Goal: Task Accomplishment & Management: Complete application form

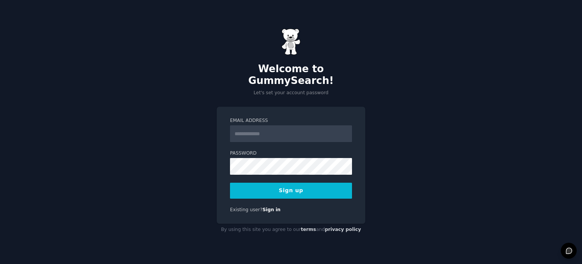
click at [286, 125] on input "Email Address" at bounding box center [291, 133] width 122 height 17
type input "**********"
click at [197, 160] on div "**********" at bounding box center [291, 132] width 582 height 264
click at [488, 119] on div "**********" at bounding box center [291, 132] width 582 height 264
click at [319, 186] on button "Sign up" at bounding box center [291, 190] width 122 height 16
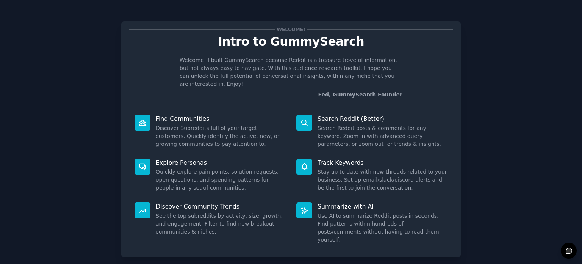
scroll to position [33, 0]
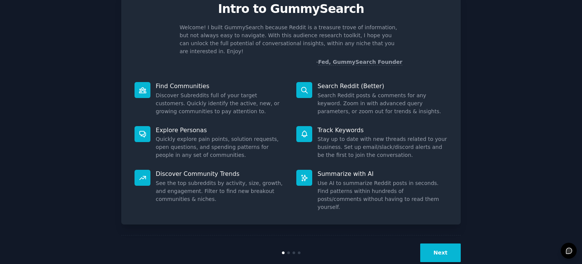
click at [441, 243] on button "Next" at bounding box center [441, 252] width 41 height 19
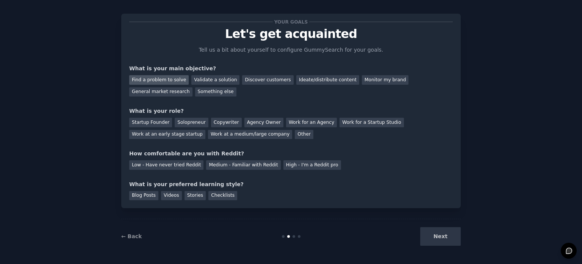
click at [170, 81] on div "Find a problem to solve" at bounding box center [159, 79] width 60 height 9
click at [217, 81] on div "Validate a solution" at bounding box center [216, 79] width 48 height 9
click at [175, 79] on div "Find a problem to solve" at bounding box center [159, 79] width 60 height 9
click at [206, 130] on div "Work at an early stage startup" at bounding box center [167, 134] width 76 height 9
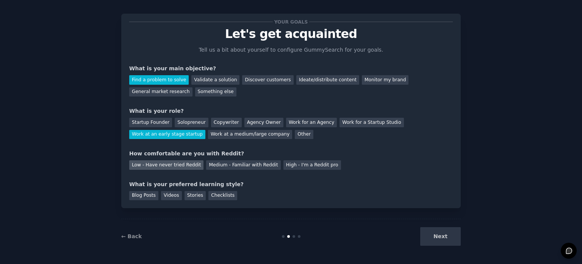
click at [177, 166] on div "Low - Have never tried Reddit" at bounding box center [166, 164] width 74 height 9
click at [149, 195] on div "Blog Posts" at bounding box center [143, 195] width 29 height 9
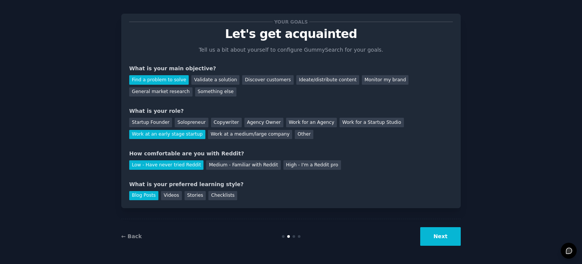
click at [446, 235] on button "Next" at bounding box center [441, 236] width 41 height 19
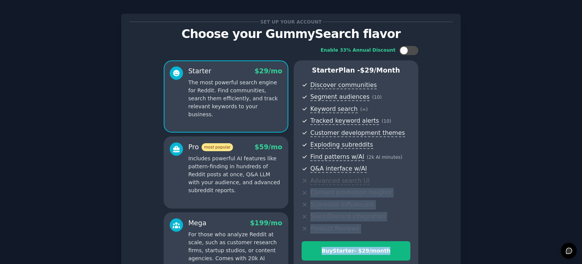
drag, startPoint x: 580, startPoint y: 179, endPoint x: 582, endPoint y: 242, distance: 63.0
click at [582, 242] on main "Set up your account Choose your GummySearch flavor Enable 33% Annual Discount S…" at bounding box center [291, 132] width 582 height 264
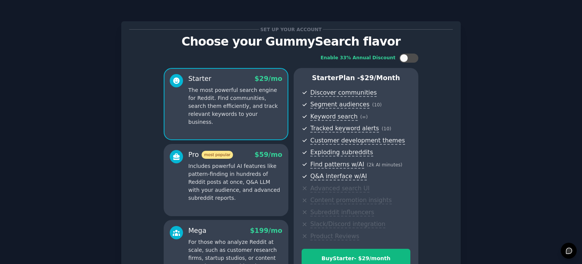
click at [510, 134] on div "Set up your account Choose your GummySearch flavor Enable 33% Annual Discount S…" at bounding box center [291, 182] width 561 height 342
